Goal: Entertainment & Leisure: Consume media (video, audio)

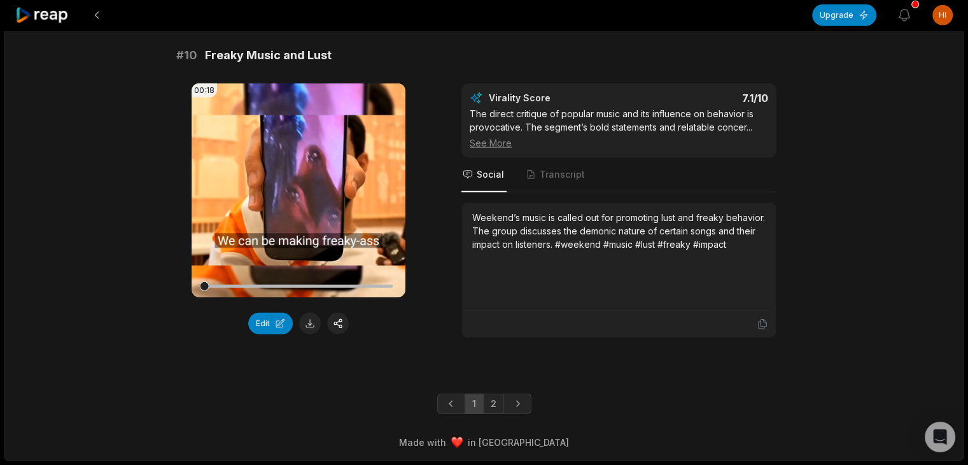
scroll to position [3376, 0]
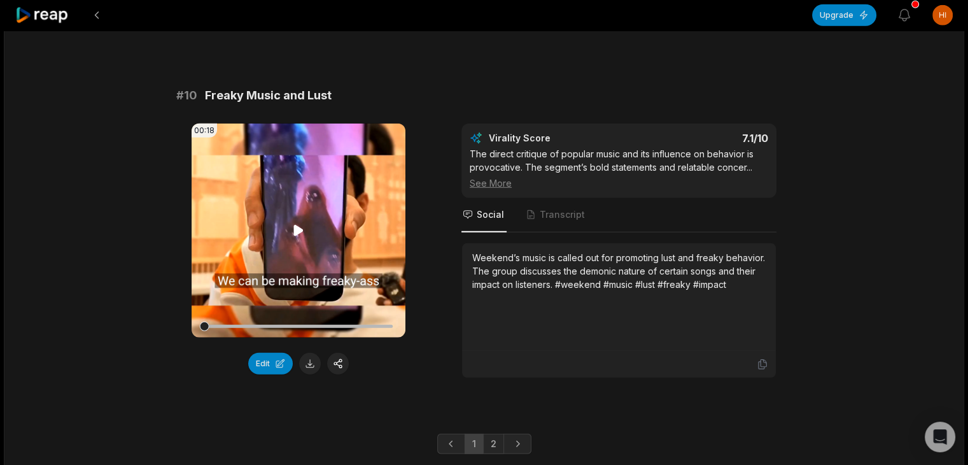
click at [300, 236] on icon at bounding box center [299, 230] width 10 height 11
click at [300, 238] on icon at bounding box center [298, 230] width 15 height 15
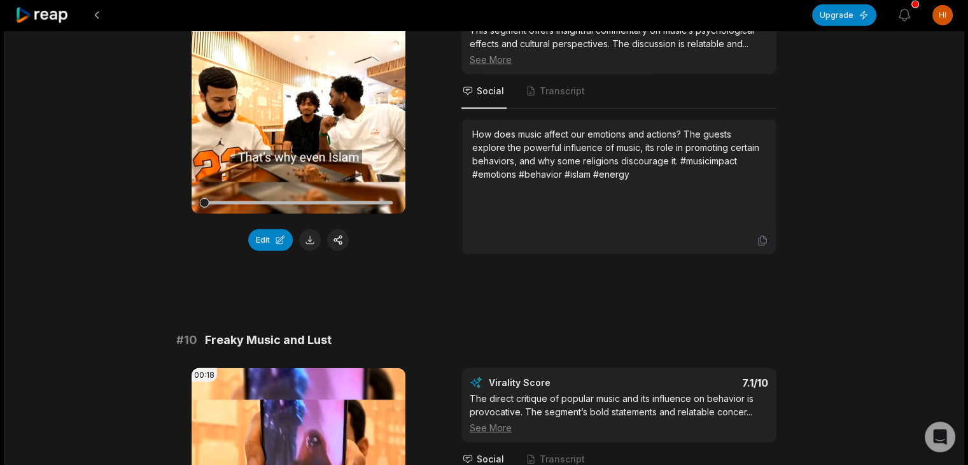
scroll to position [3132, 0]
click at [290, 181] on video "Your browser does not support mp4 format." at bounding box center [299, 107] width 214 height 214
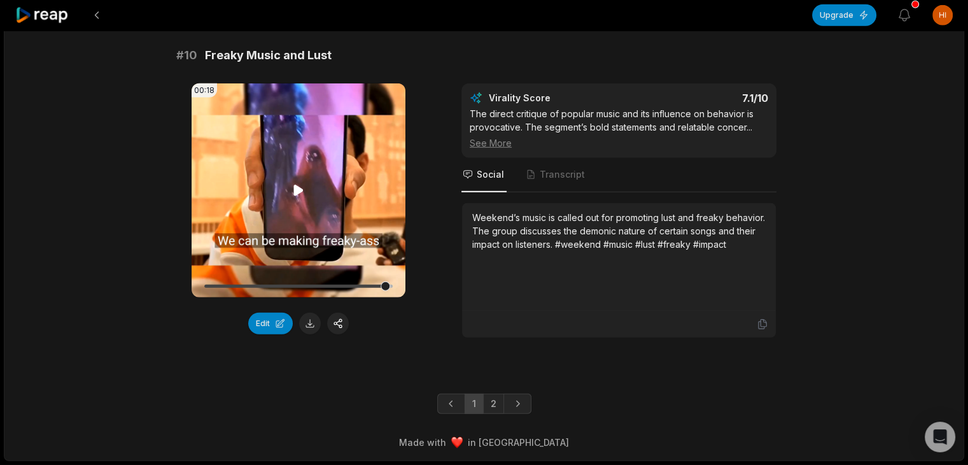
click at [311, 200] on video "Your browser does not support mp4 format." at bounding box center [299, 190] width 214 height 214
